Goal: Transaction & Acquisition: Purchase product/service

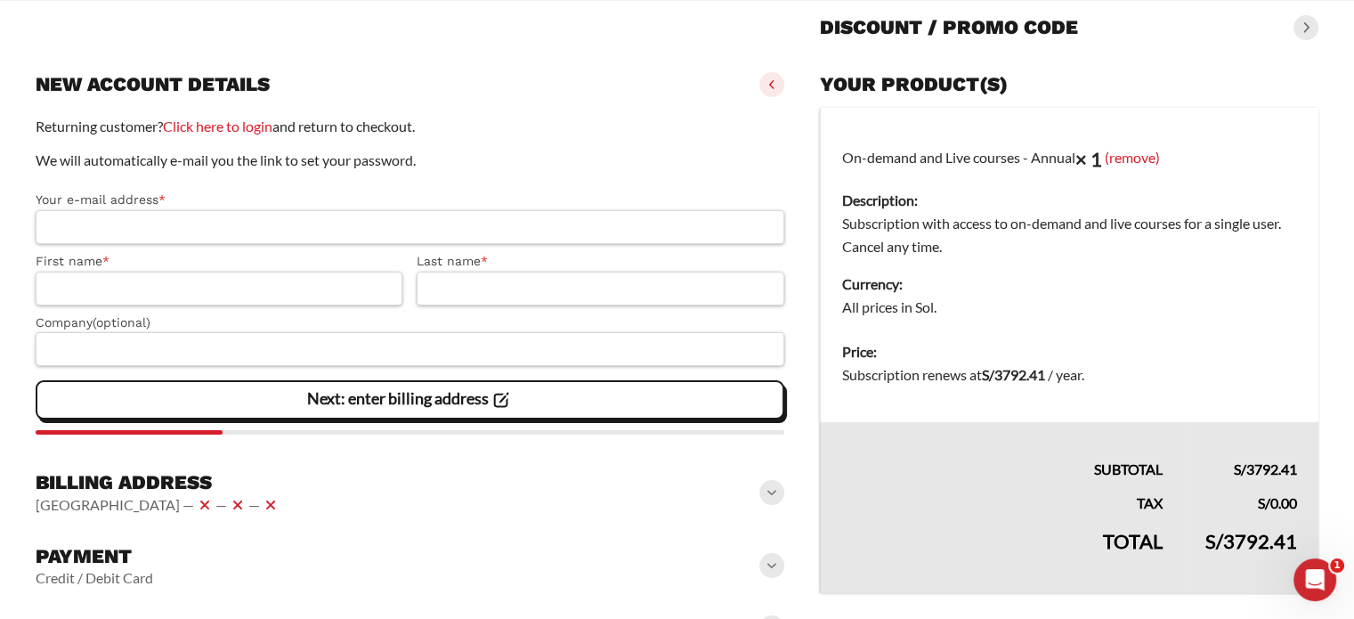
scroll to position [246, 0]
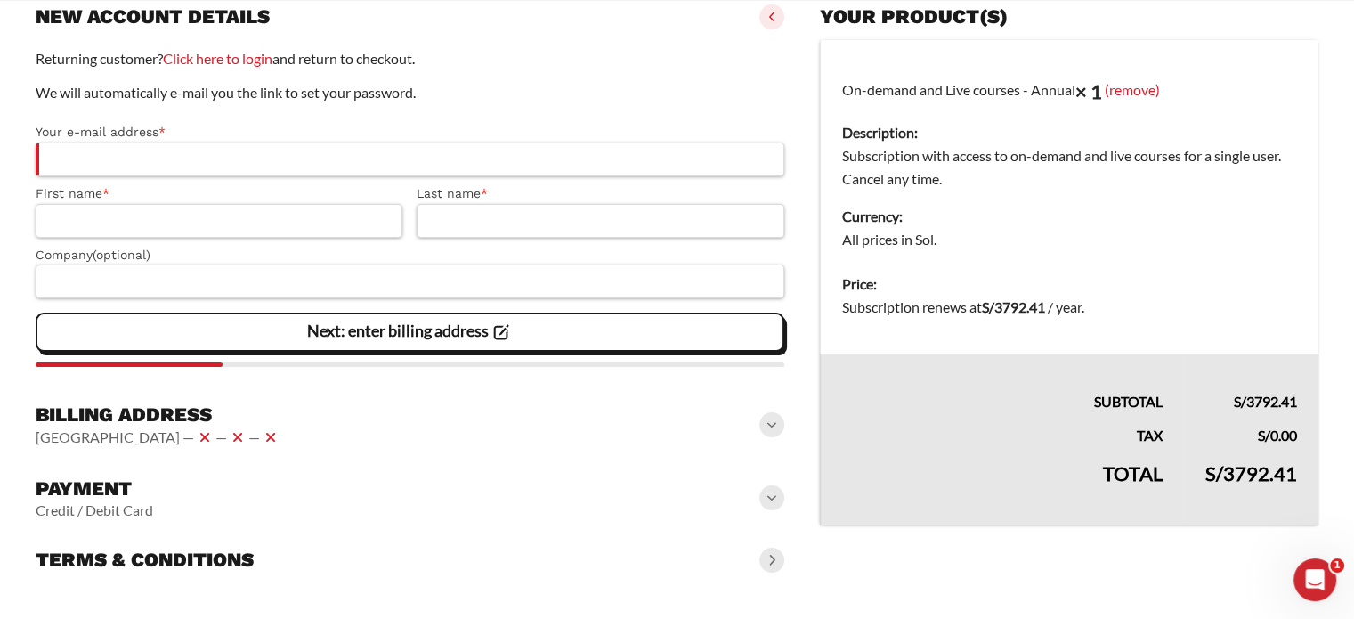
click at [1243, 483] on bdi "S/ 3792.41" at bounding box center [1252, 473] width 92 height 24
click at [1206, 480] on td "S/ 3792.41" at bounding box center [1251, 486] width 134 height 78
click at [1162, 411] on th "Subtotal" at bounding box center [1002, 383] width 364 height 59
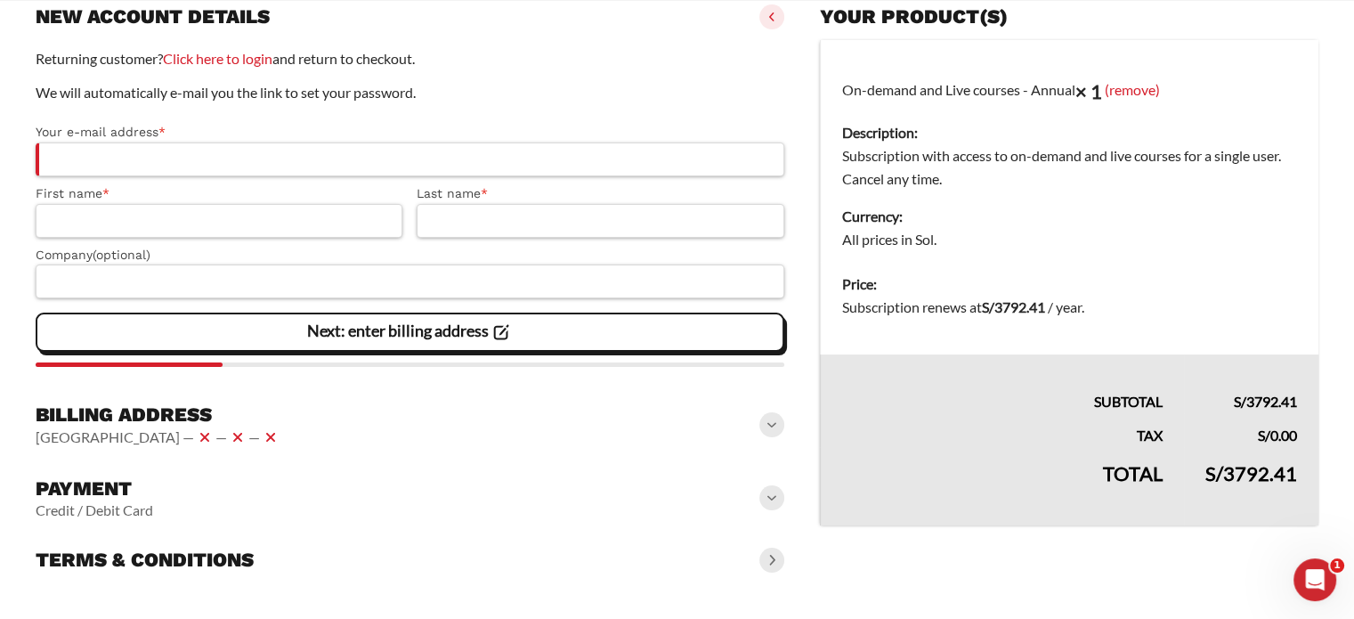
click at [1162, 411] on th "Subtotal" at bounding box center [1002, 383] width 364 height 59
click at [1146, 418] on th "Tax" at bounding box center [1002, 430] width 364 height 34
click at [1107, 350] on td "Price: Subscription renews at S/ 3792.41 / year ." at bounding box center [1069, 308] width 499 height 93
click at [1129, 302] on dd "Subscription renews at S/ 3792.41 / year ." at bounding box center [1069, 307] width 455 height 23
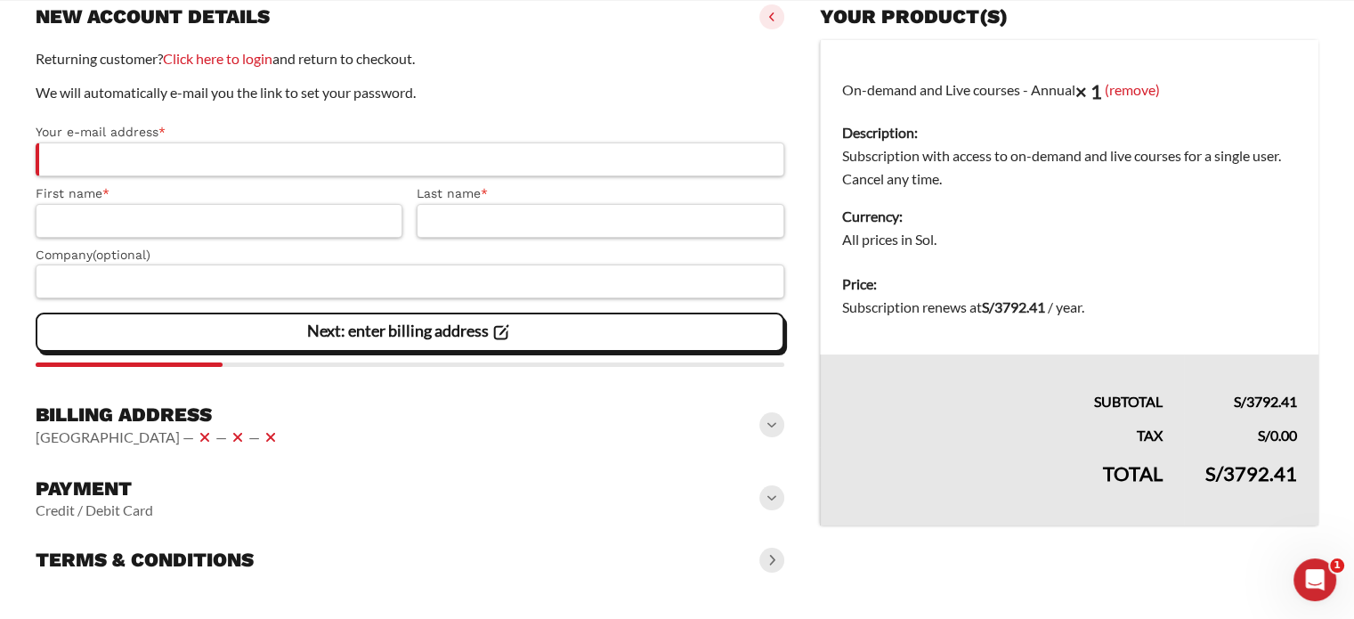
click at [1129, 302] on dd "Subscription renews at S/ 3792.41 / year ." at bounding box center [1069, 307] width 455 height 23
click at [1082, 319] on td "Price: Subscription renews at S/ 3792.41 / year ." at bounding box center [1069, 308] width 499 height 93
click at [107, 483] on h3 "Payment" at bounding box center [95, 488] width 118 height 25
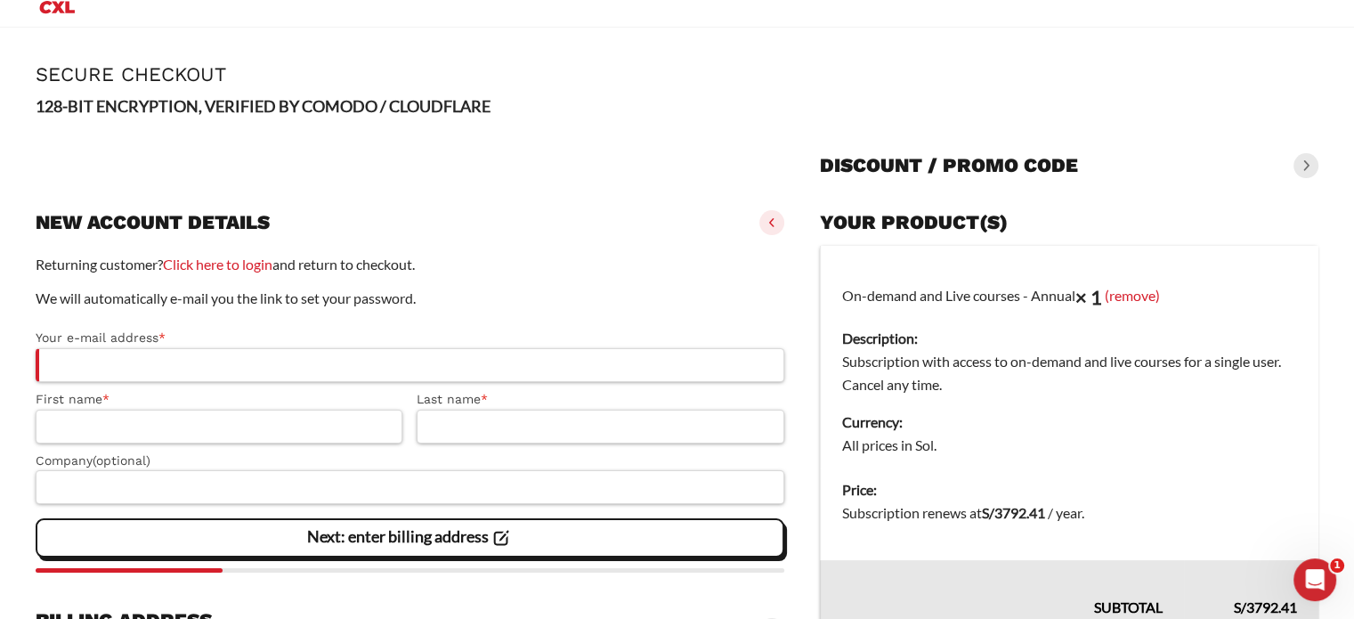
scroll to position [0, 0]
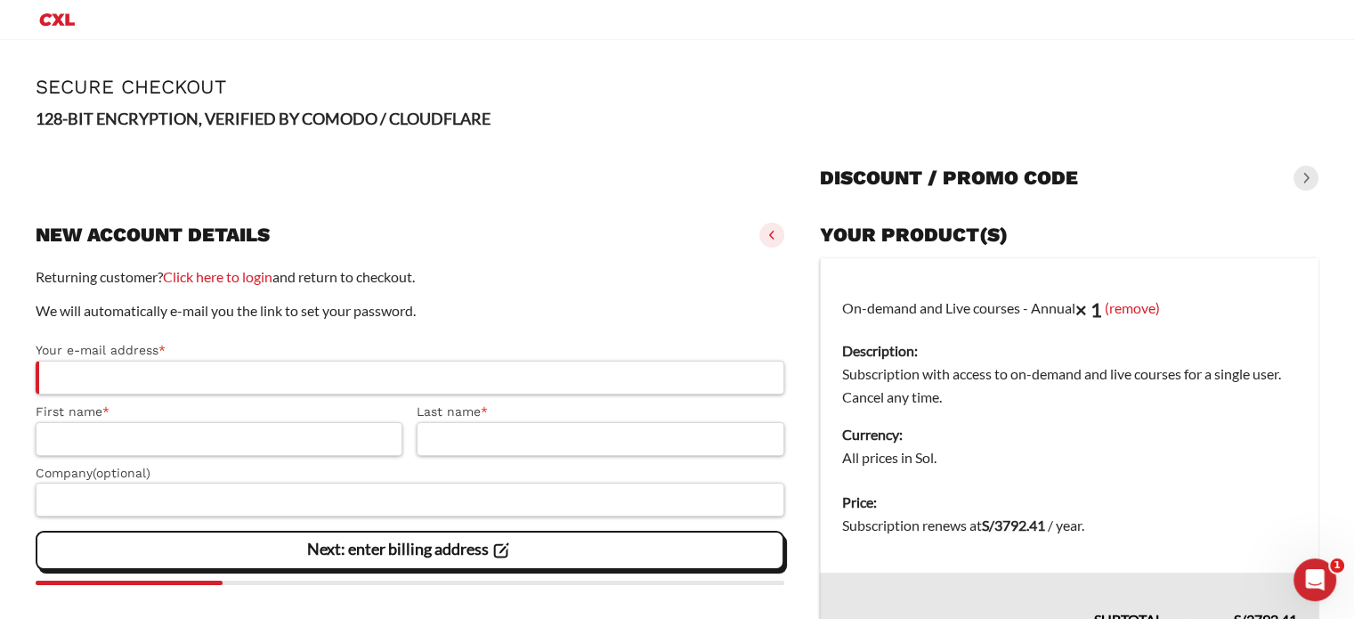
click at [356, 123] on strong "128-BIT ENCRYPTION, VERIFIED BY COMODO / CLOUDFLARE" at bounding box center [263, 119] width 455 height 20
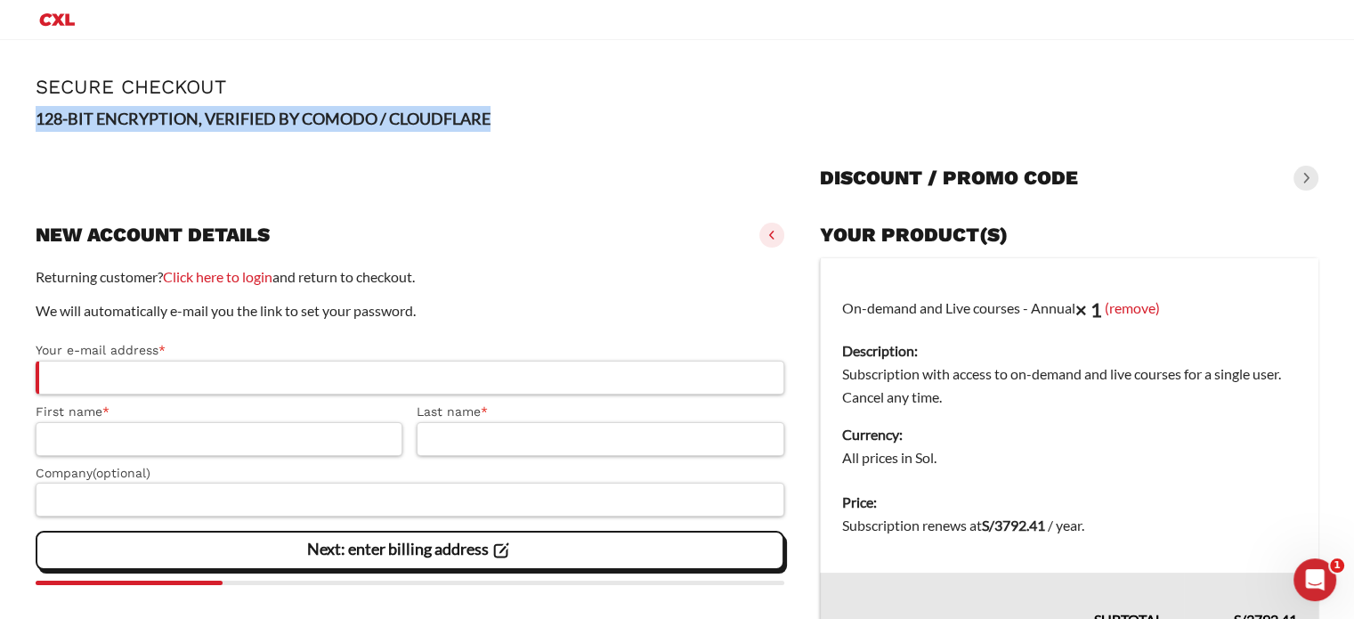
click at [356, 123] on strong "128-BIT ENCRYPTION, VERIFIED BY COMODO / CLOUDFLARE" at bounding box center [263, 119] width 455 height 20
click at [385, 122] on strong "128-BIT ENCRYPTION, VERIFIED BY COMODO / CLOUDFLARE" at bounding box center [263, 119] width 455 height 20
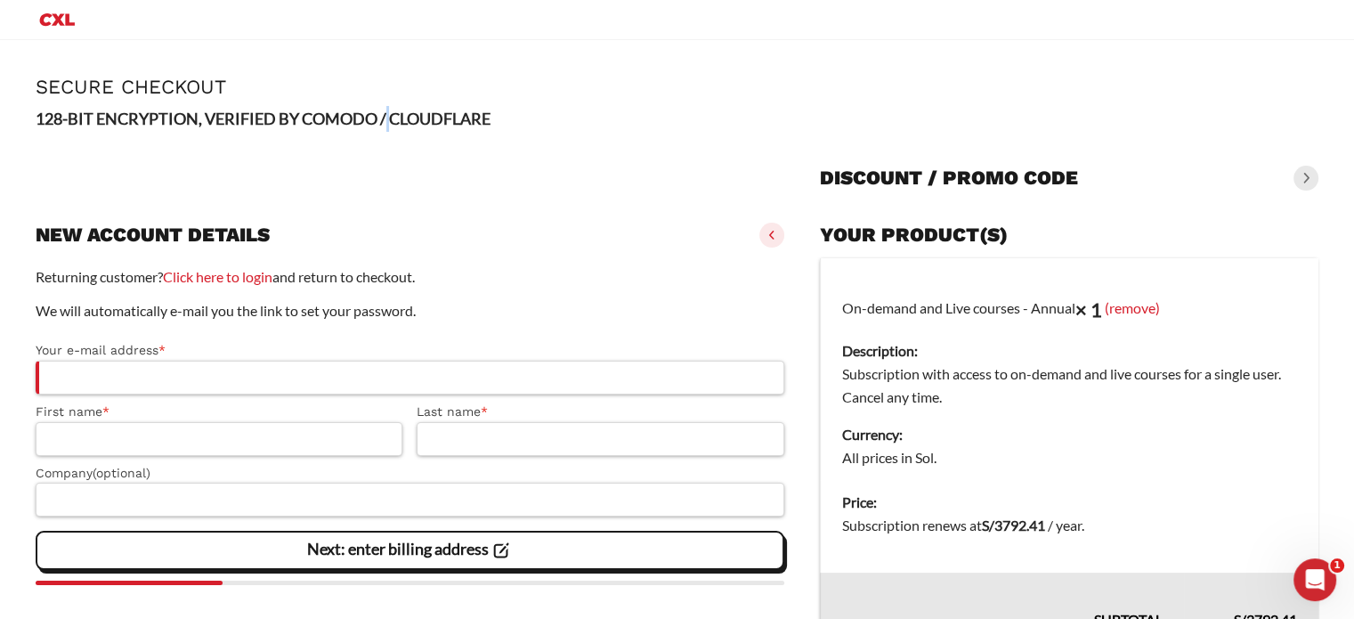
click at [385, 122] on strong "128-BIT ENCRYPTION, VERIFIED BY COMODO / CLOUDFLARE" at bounding box center [263, 119] width 455 height 20
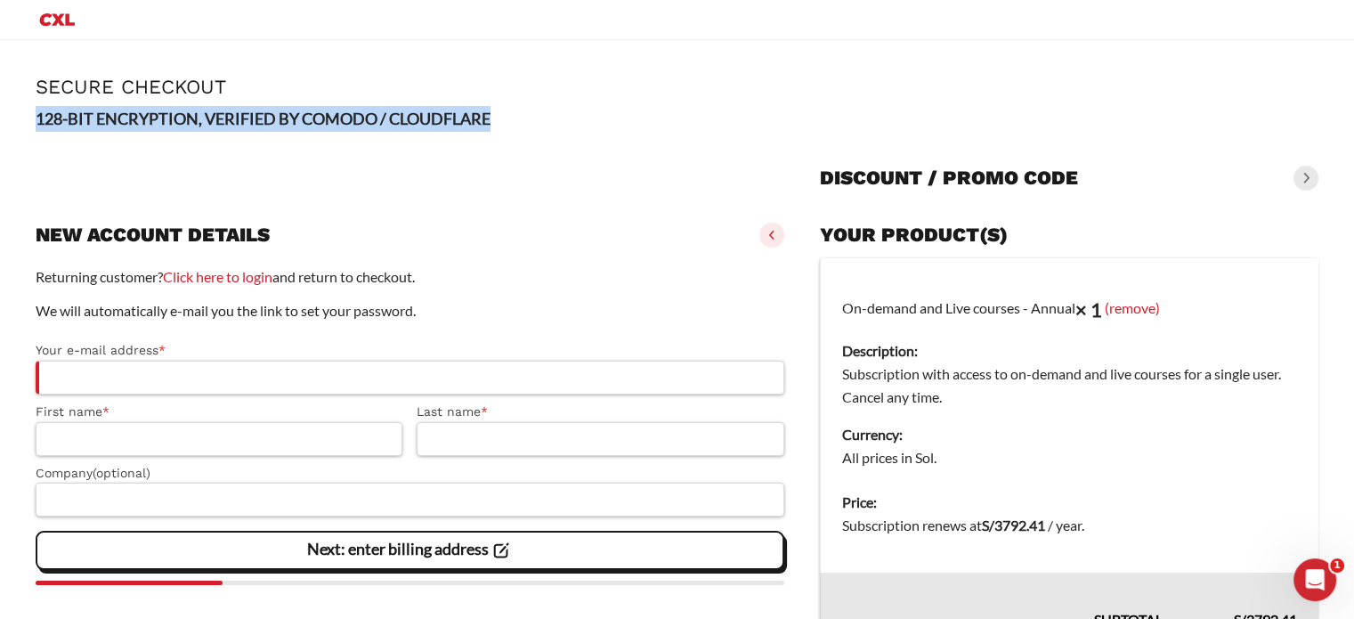
click at [385, 122] on strong "128-BIT ENCRYPTION, VERIFIED BY COMODO / CLOUDFLARE" at bounding box center [263, 119] width 455 height 20
click at [580, 126] on p "128-BIT ENCRYPTION, VERIFIED BY COMODO / CLOUDFLARE" at bounding box center [677, 119] width 1283 height 26
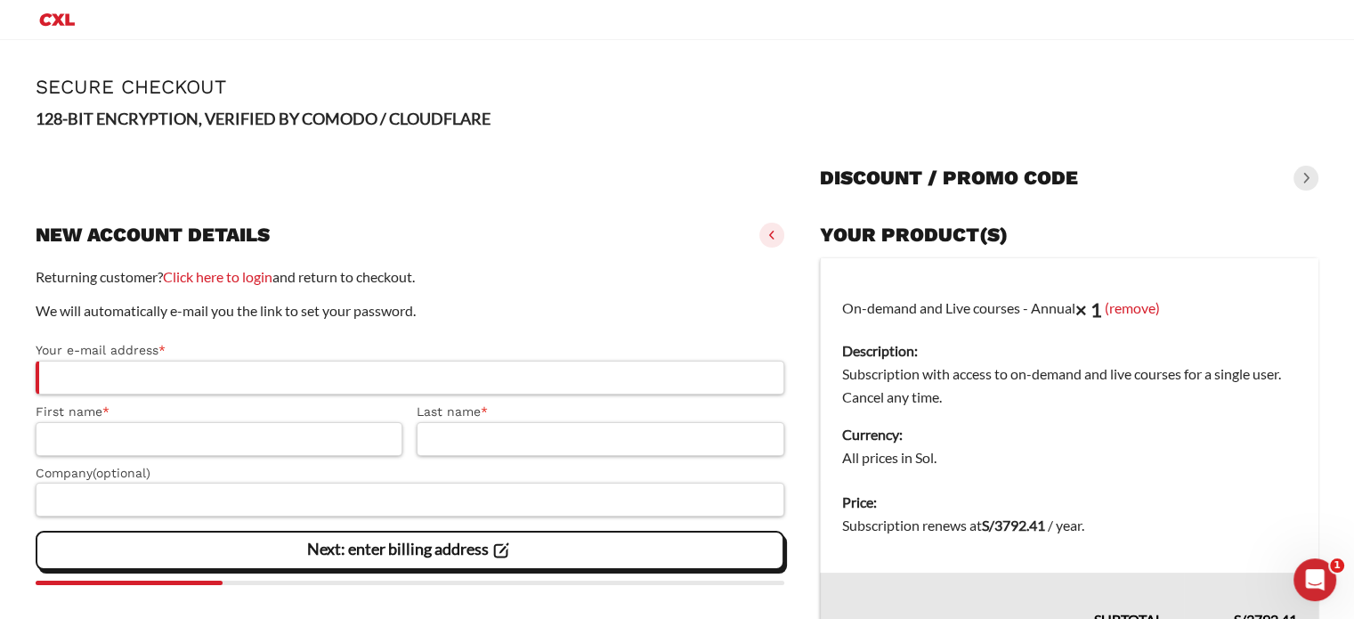
click at [580, 126] on p "128-BIT ENCRYPTION, VERIFIED BY COMODO / CLOUDFLARE" at bounding box center [677, 119] width 1283 height 26
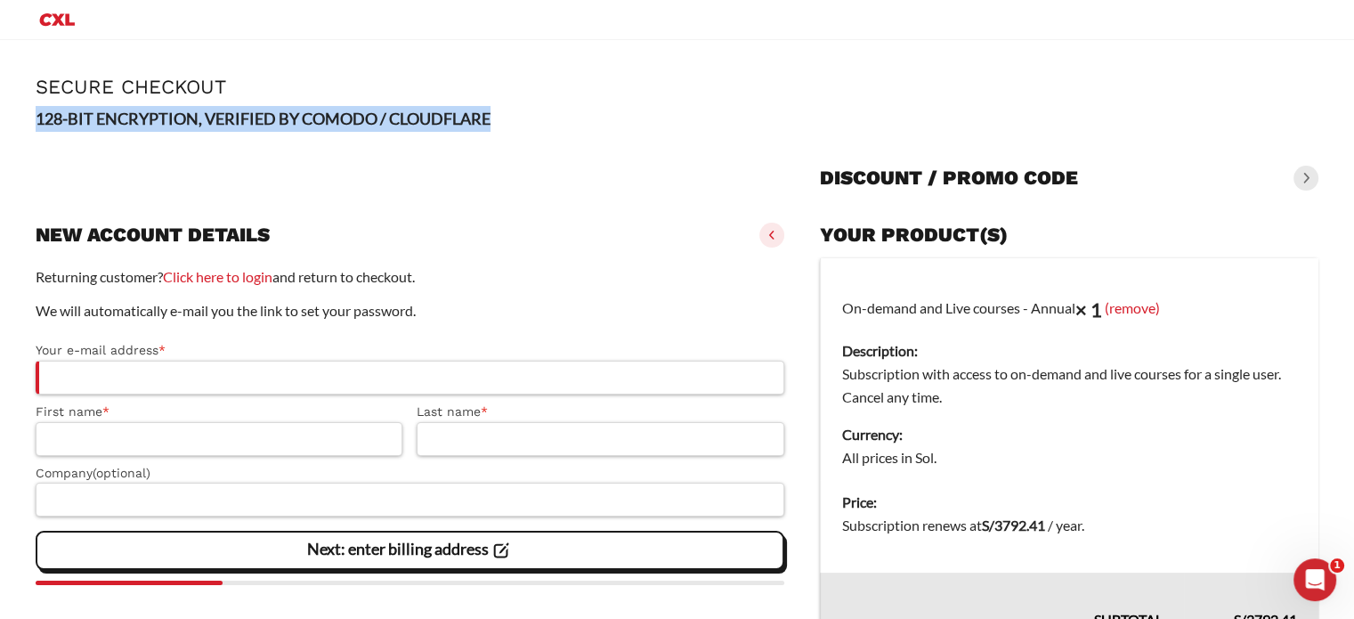
click at [580, 126] on p "128-BIT ENCRYPTION, VERIFIED BY COMODO / CLOUDFLARE" at bounding box center [677, 119] width 1283 height 26
click at [561, 183] on div at bounding box center [410, 172] width 749 height 57
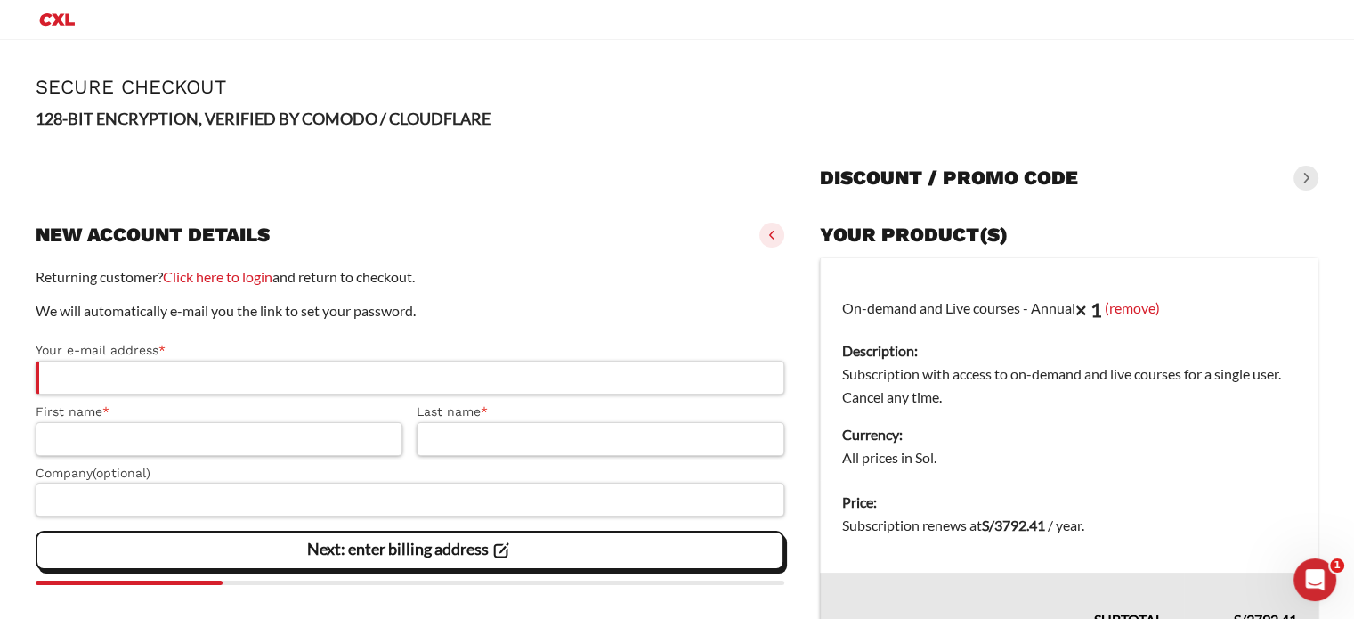
click at [1314, 179] on span at bounding box center [1306, 178] width 25 height 25
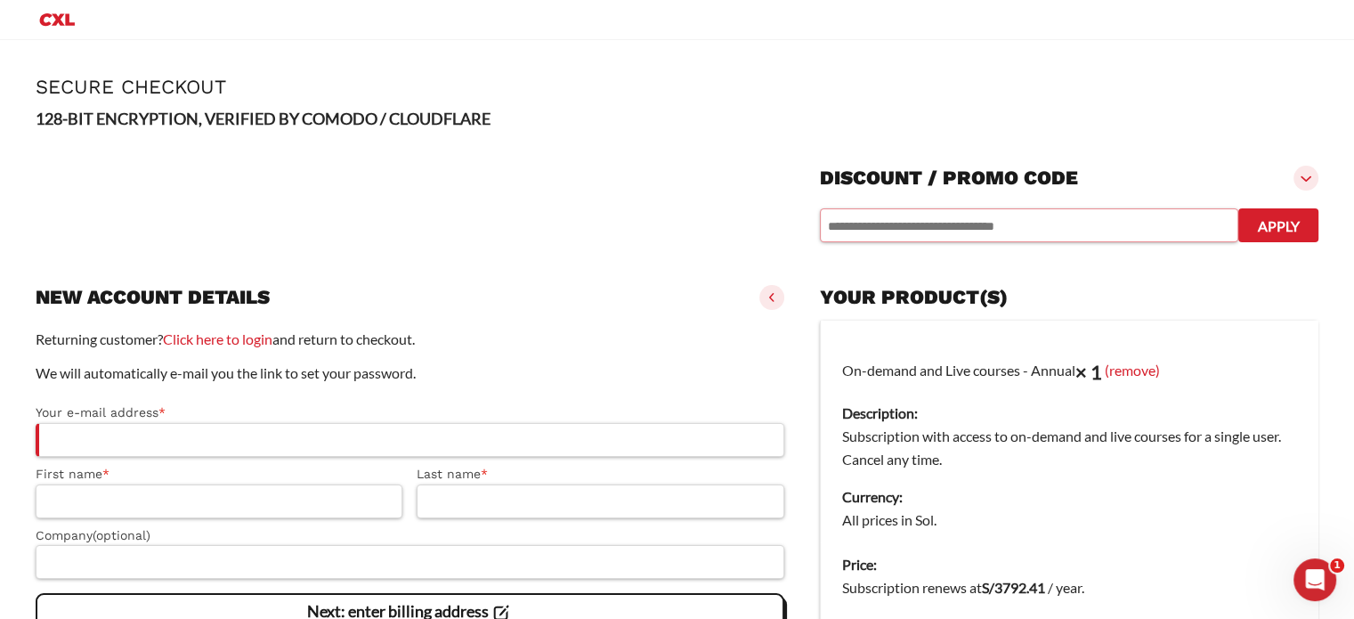
click at [1108, 234] on input "text" at bounding box center [1029, 225] width 419 height 34
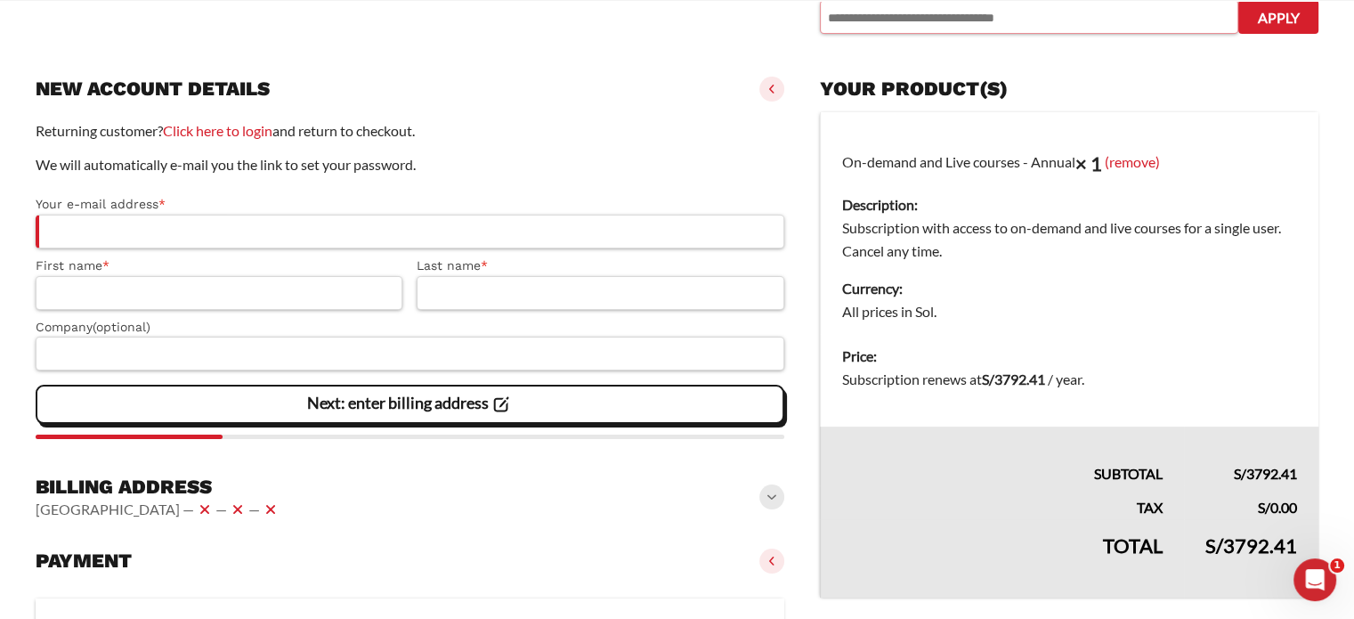
scroll to position [267, 0]
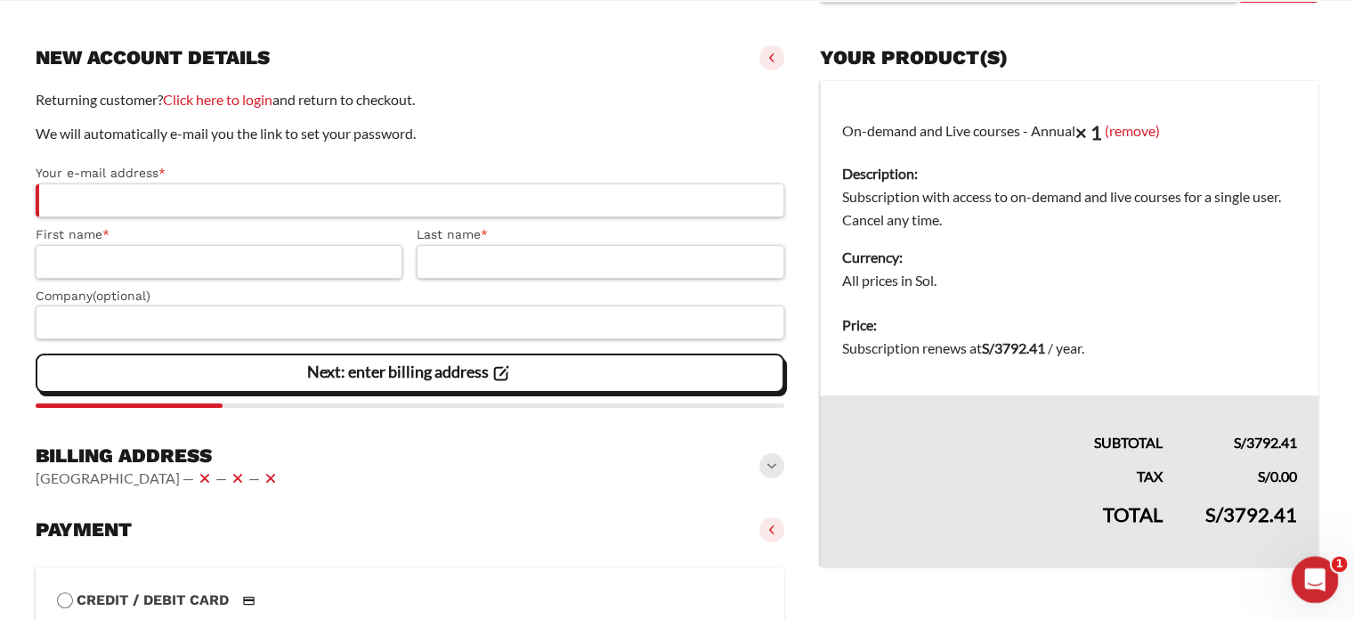
click at [1312, 594] on div "Open Intercom Messenger" at bounding box center [1312, 577] width 59 height 59
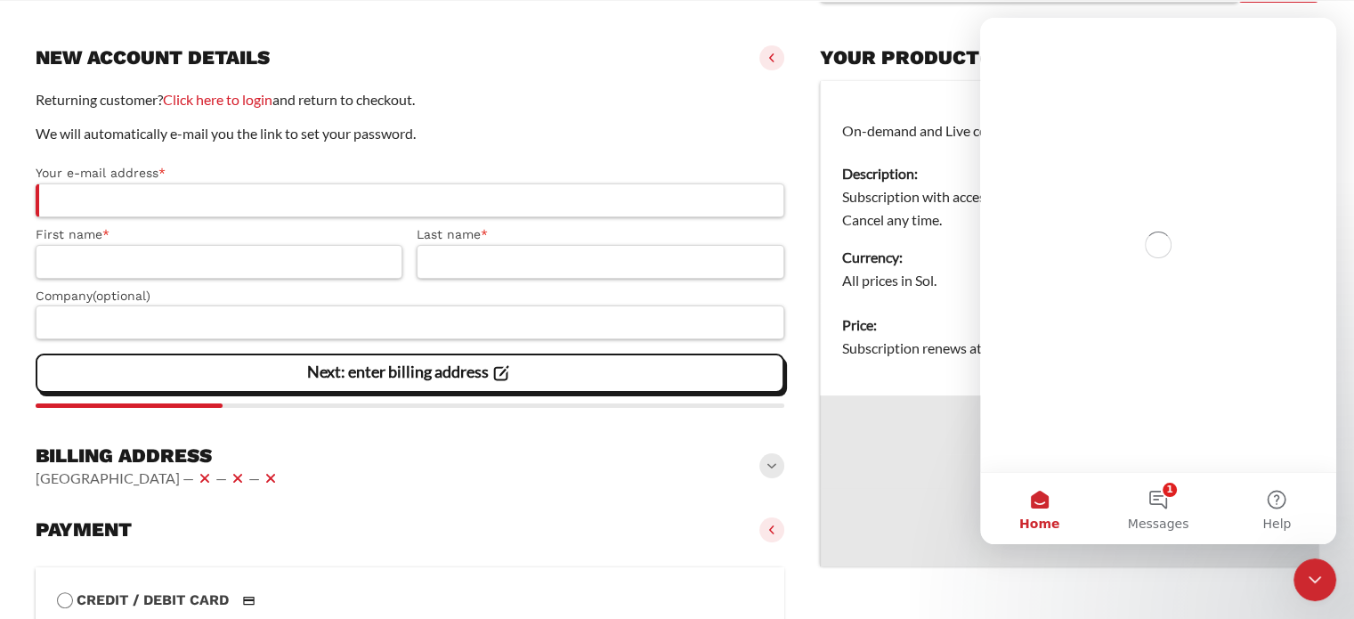
scroll to position [0, 0]
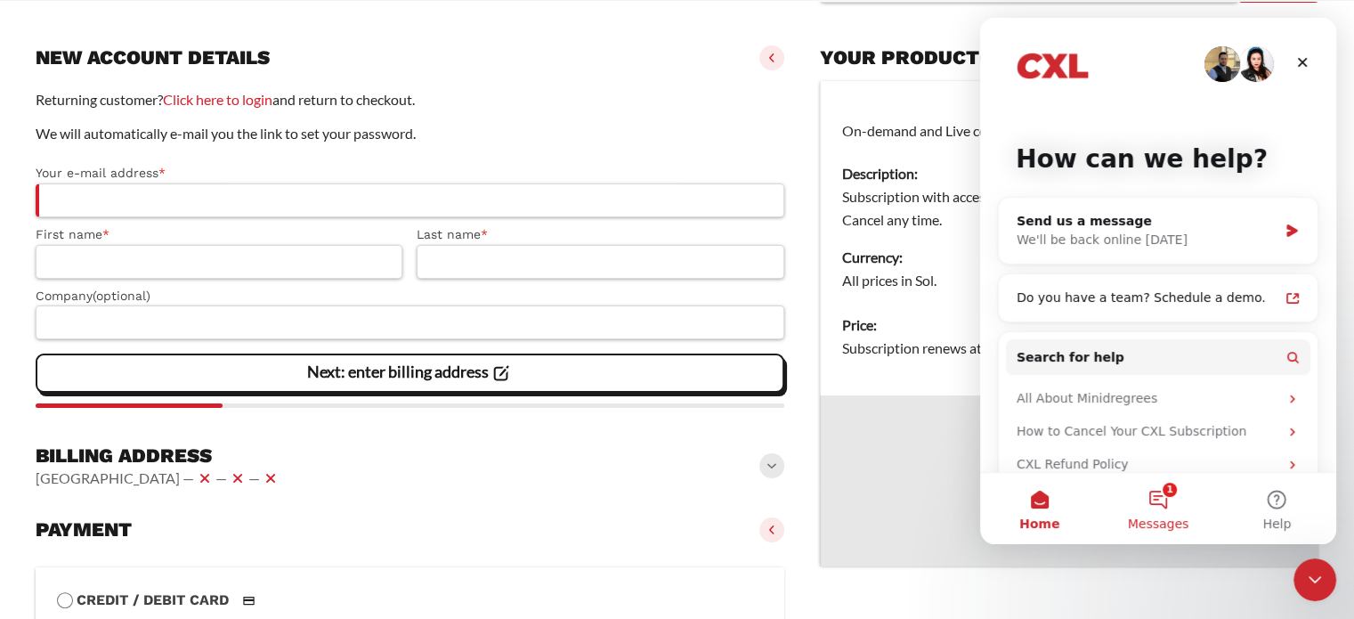
click at [1149, 492] on button "1 Messages" at bounding box center [1158, 508] width 118 height 71
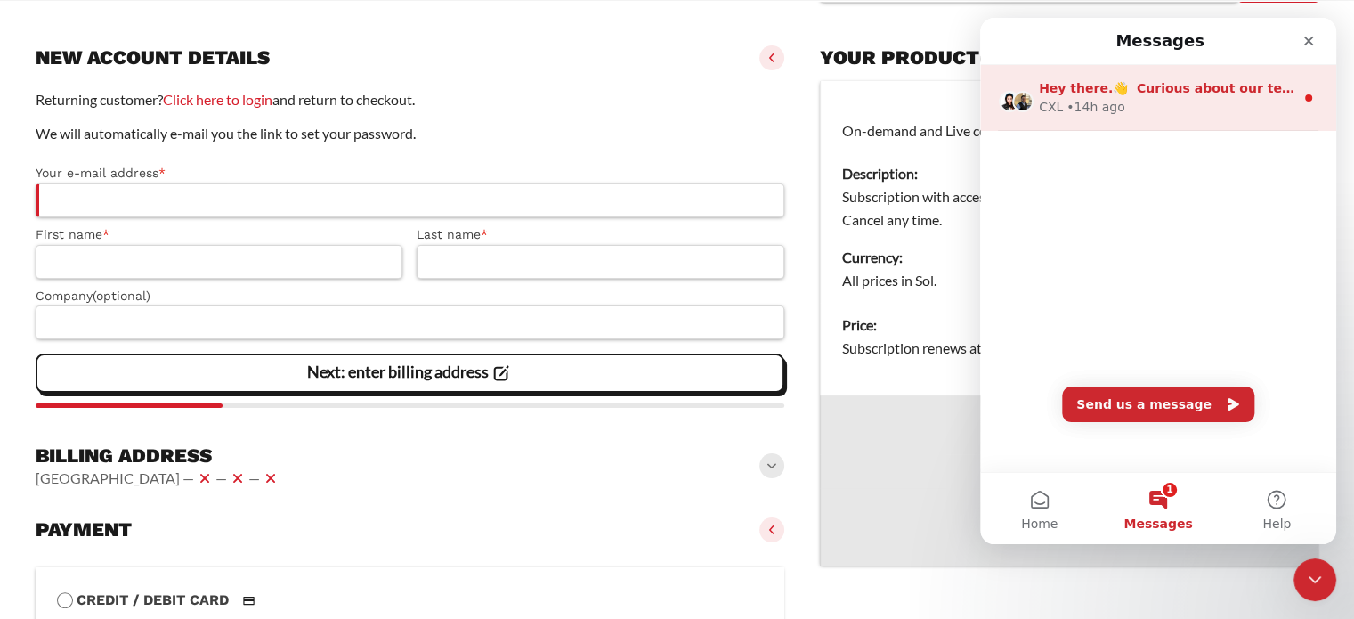
click at [1205, 102] on div "CXL • 14h ago" at bounding box center [1167, 107] width 256 height 19
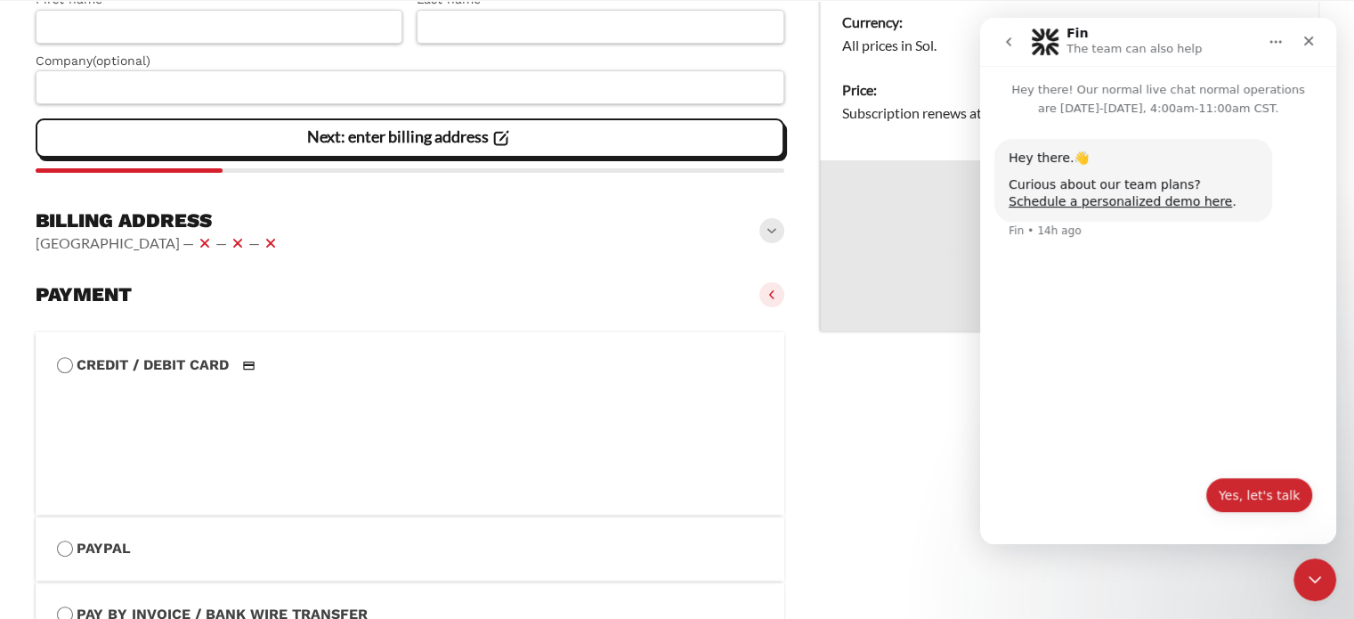
scroll to position [534, 0]
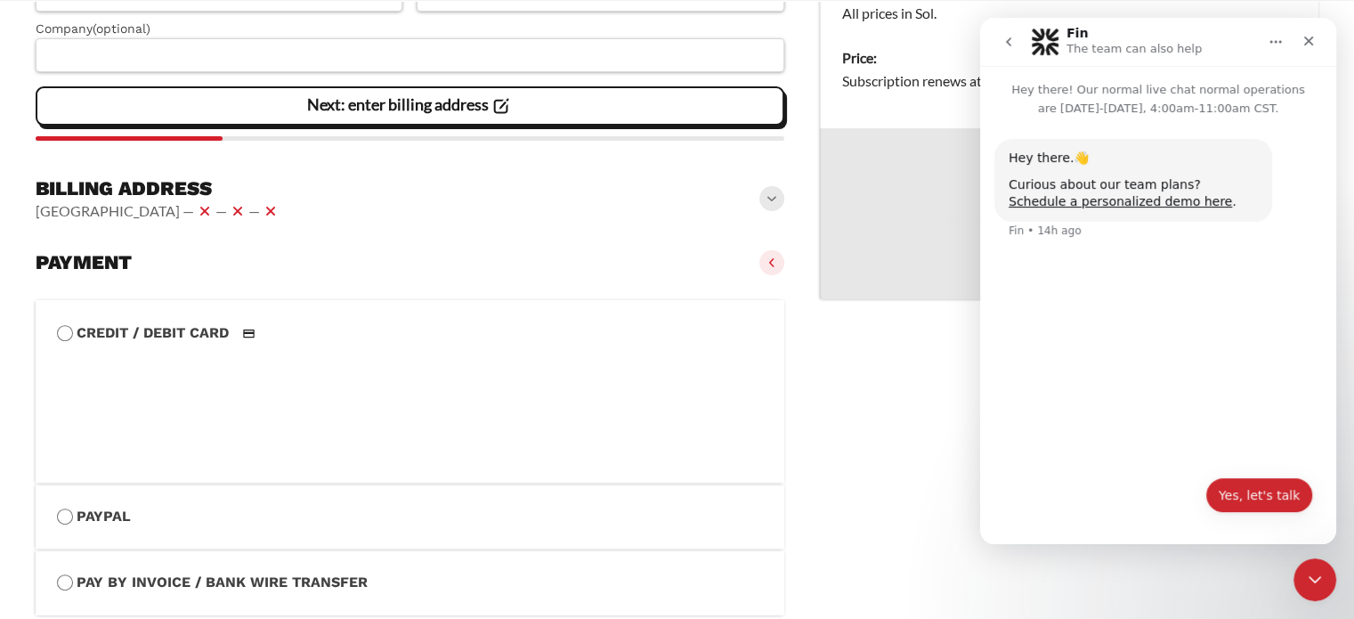
click at [1262, 491] on button "Yes, let's talk" at bounding box center [1260, 495] width 108 height 36
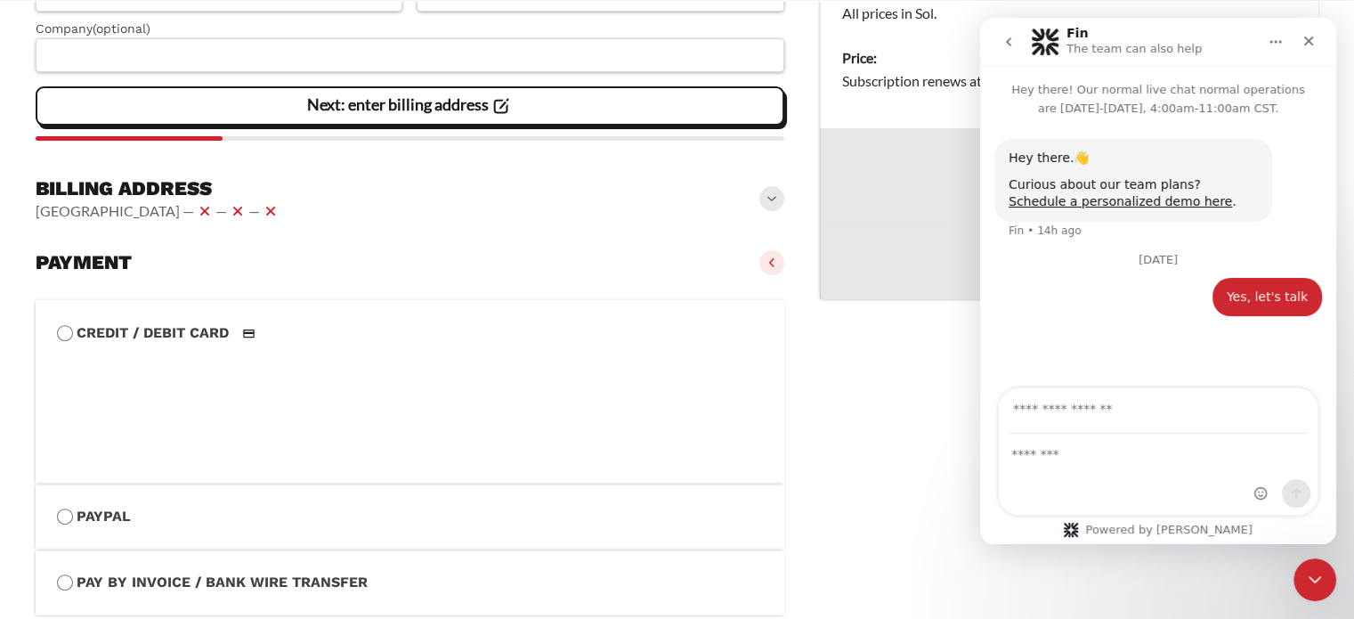
click at [1011, 42] on icon "go back" at bounding box center [1009, 42] width 14 height 14
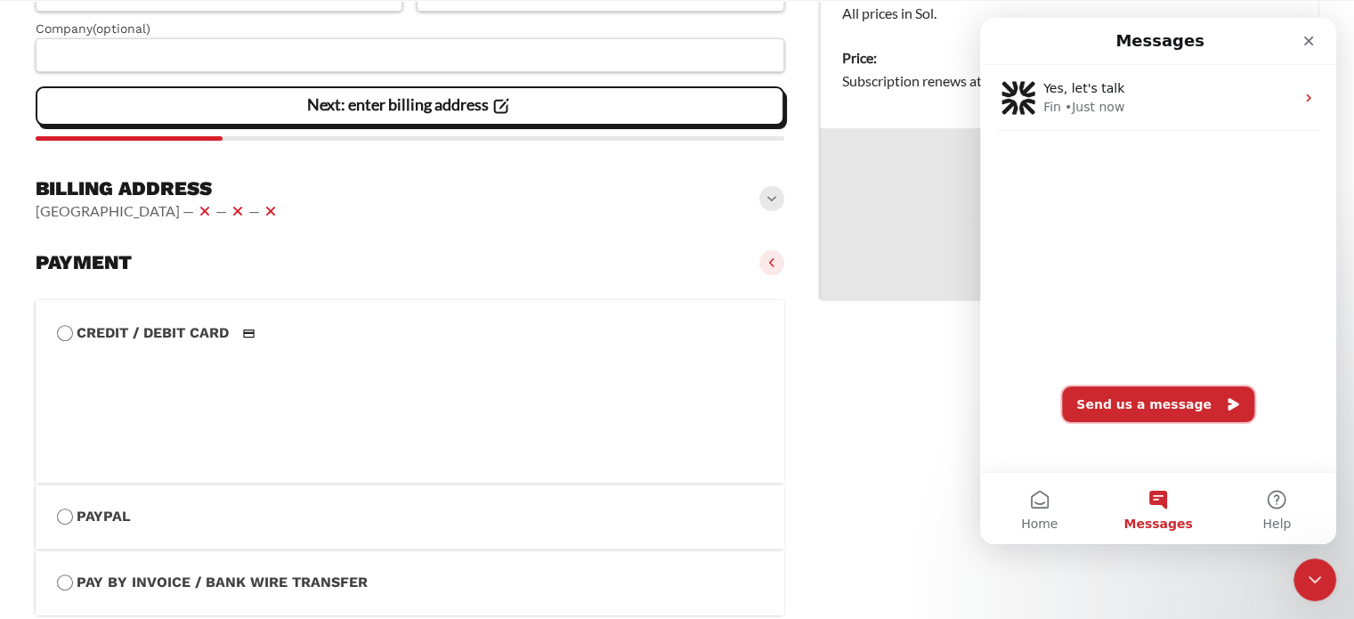
click at [1134, 411] on button "Send us a message" at bounding box center [1158, 404] width 192 height 36
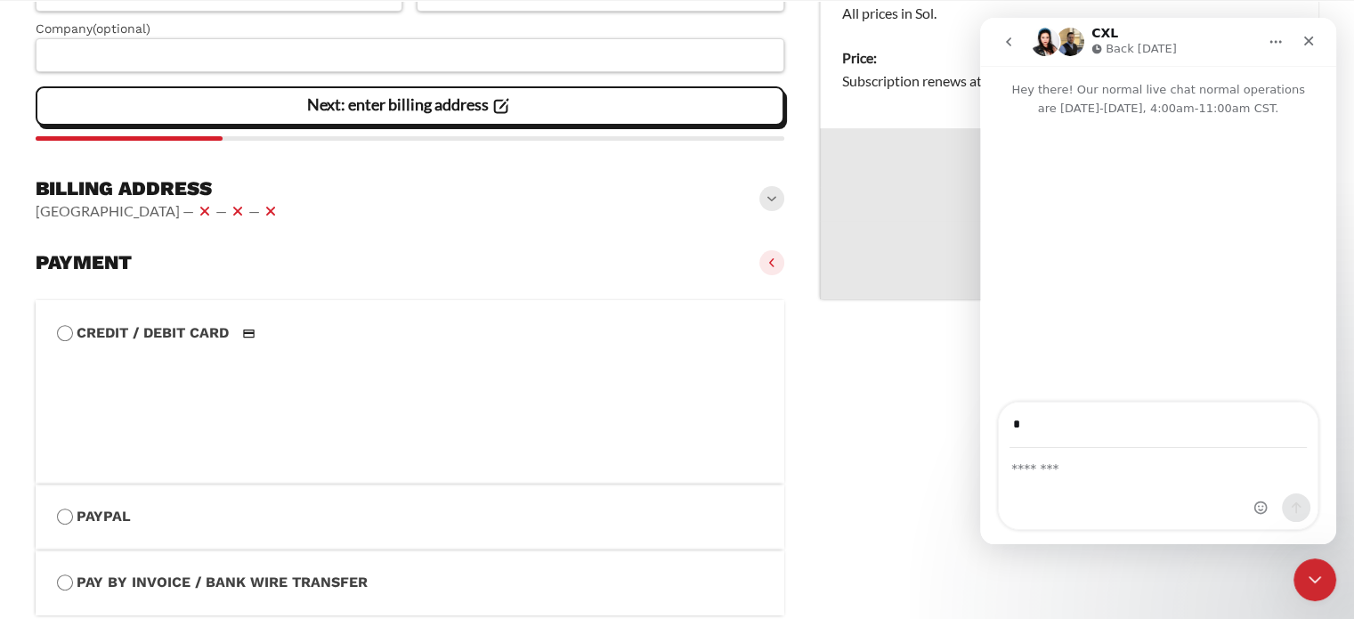
type input "**"
type input "**********"
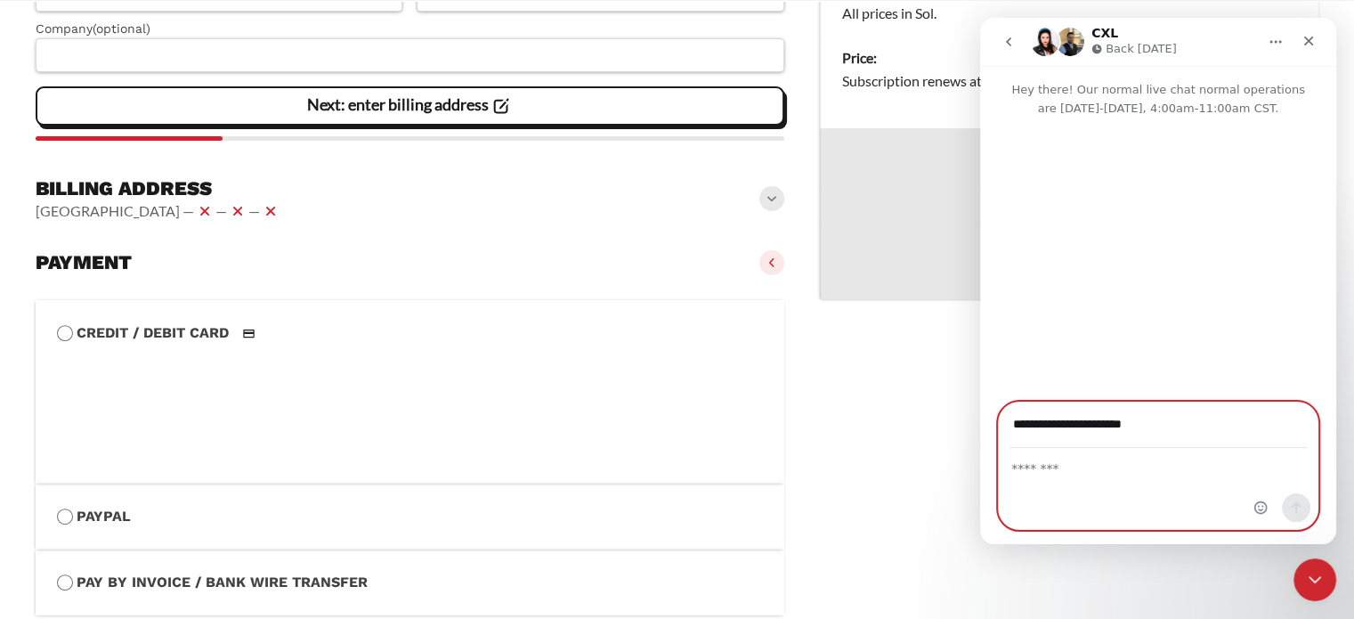
click at [1134, 473] on textarea "Message…" at bounding box center [1158, 464] width 319 height 30
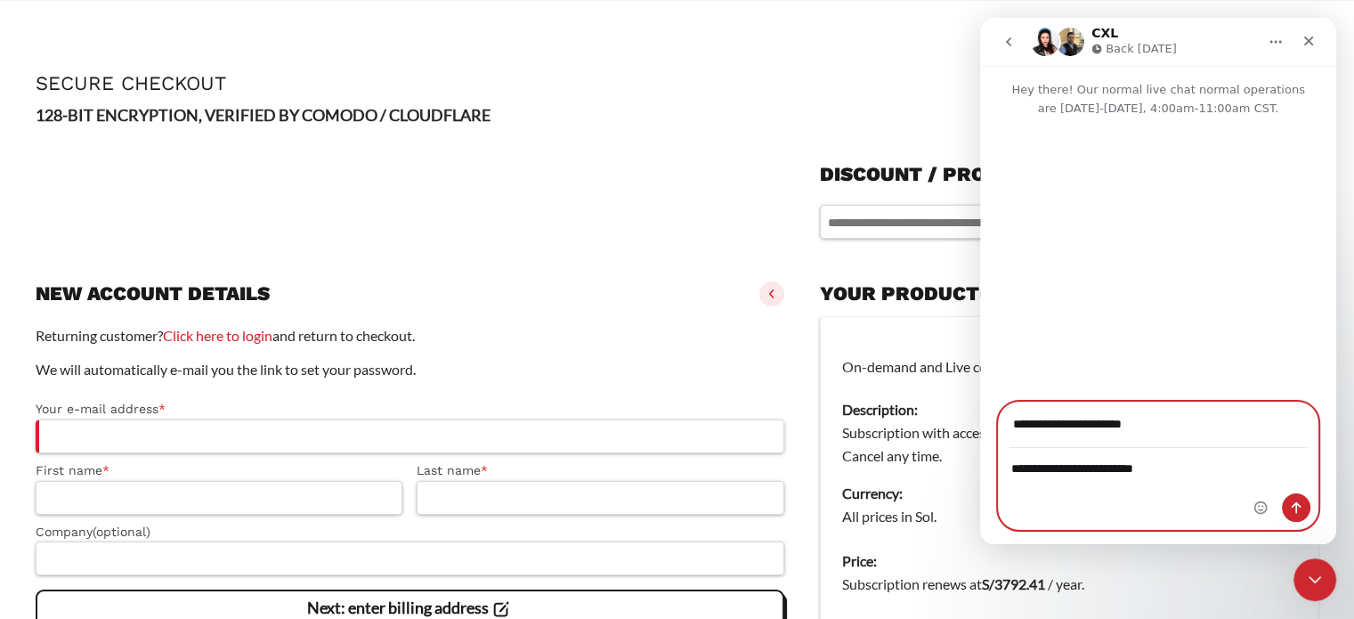
scroll to position [0, 0]
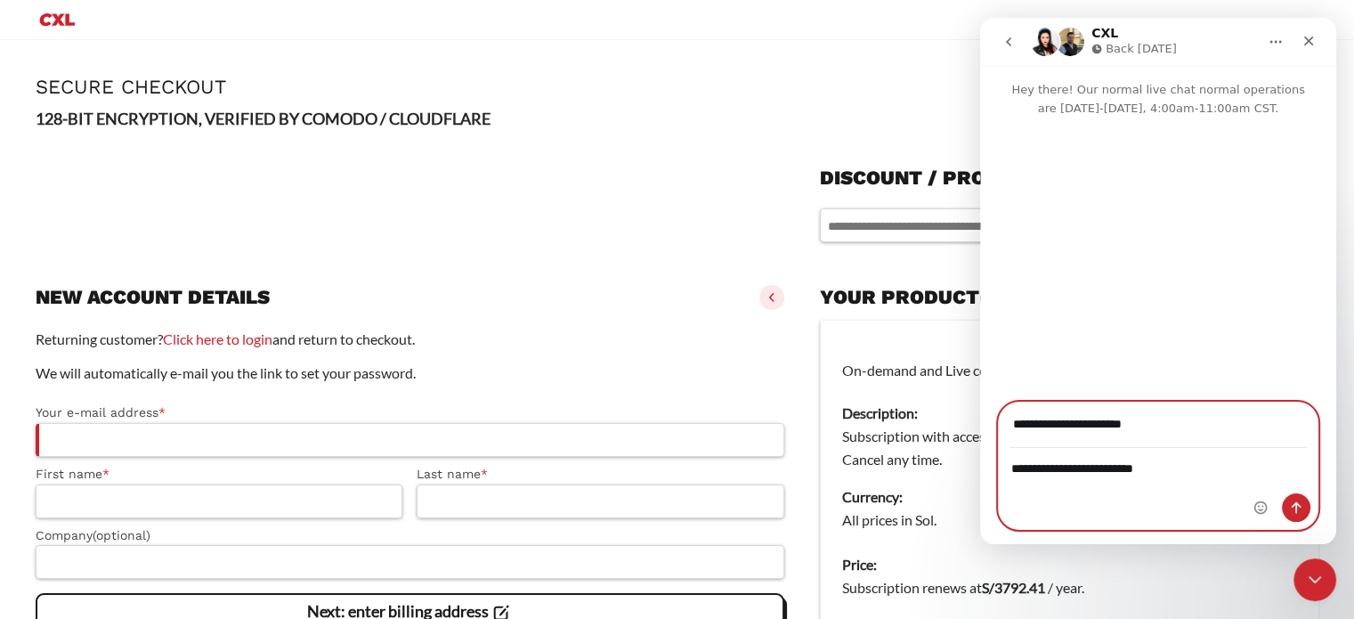
paste textarea "**********"
type textarea "**********"
click at [1290, 504] on icon "Send a message…" at bounding box center [1296, 507] width 14 height 14
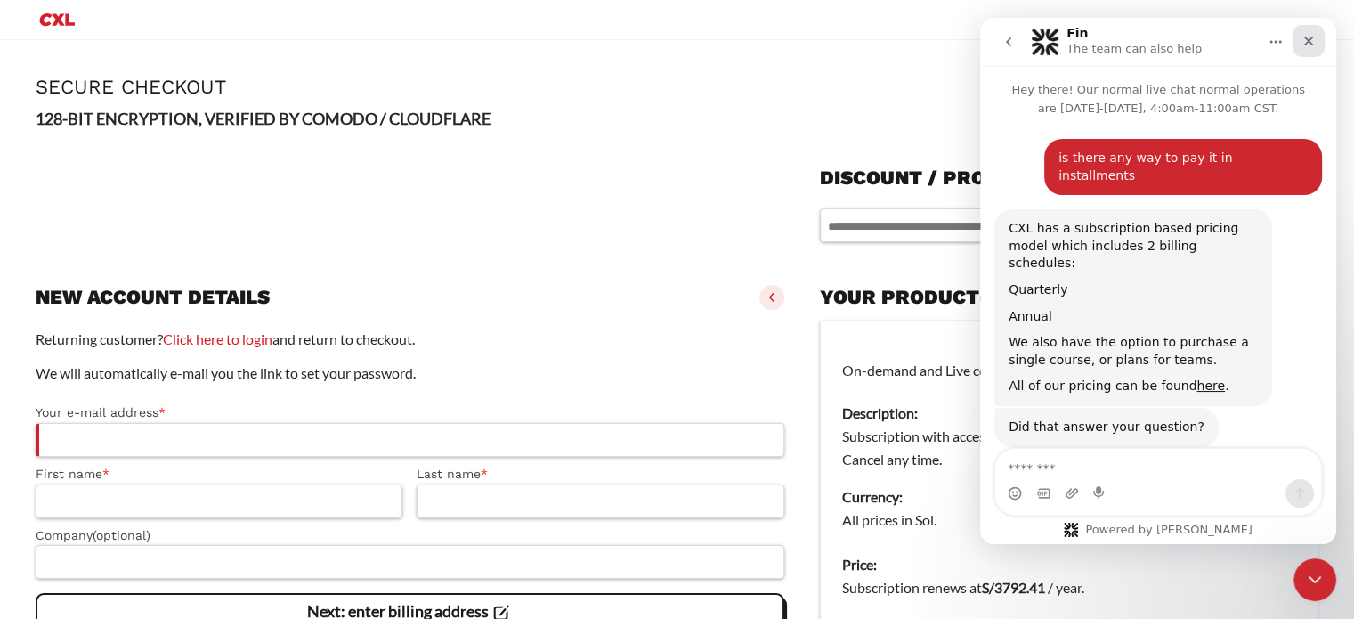
click at [1317, 39] on div "Close" at bounding box center [1309, 41] width 32 height 32
